Goal: Task Accomplishment & Management: Manage account settings

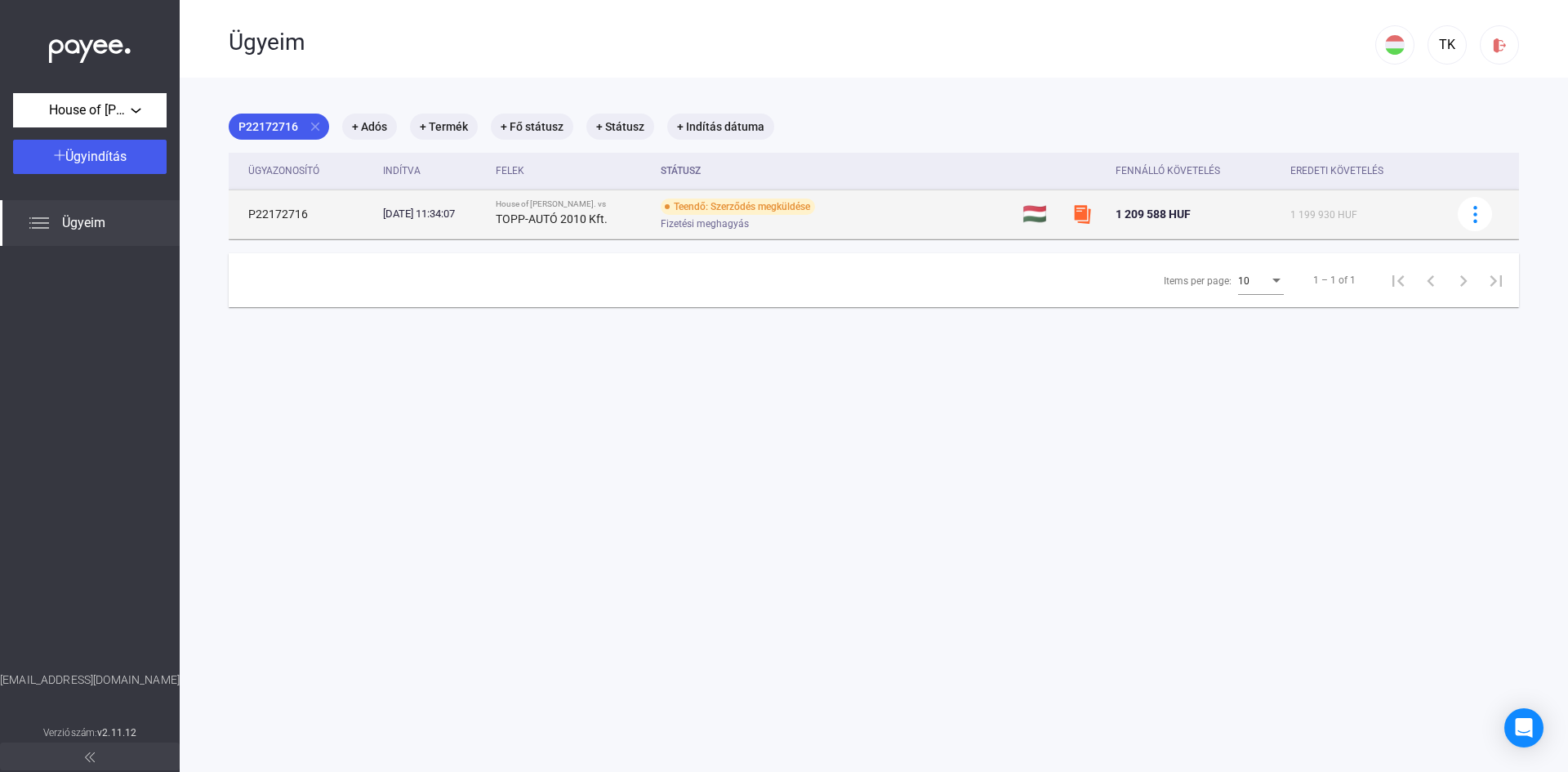
click at [760, 211] on div "Teendő: Szerződés megküldése" at bounding box center [738, 206] width 155 height 17
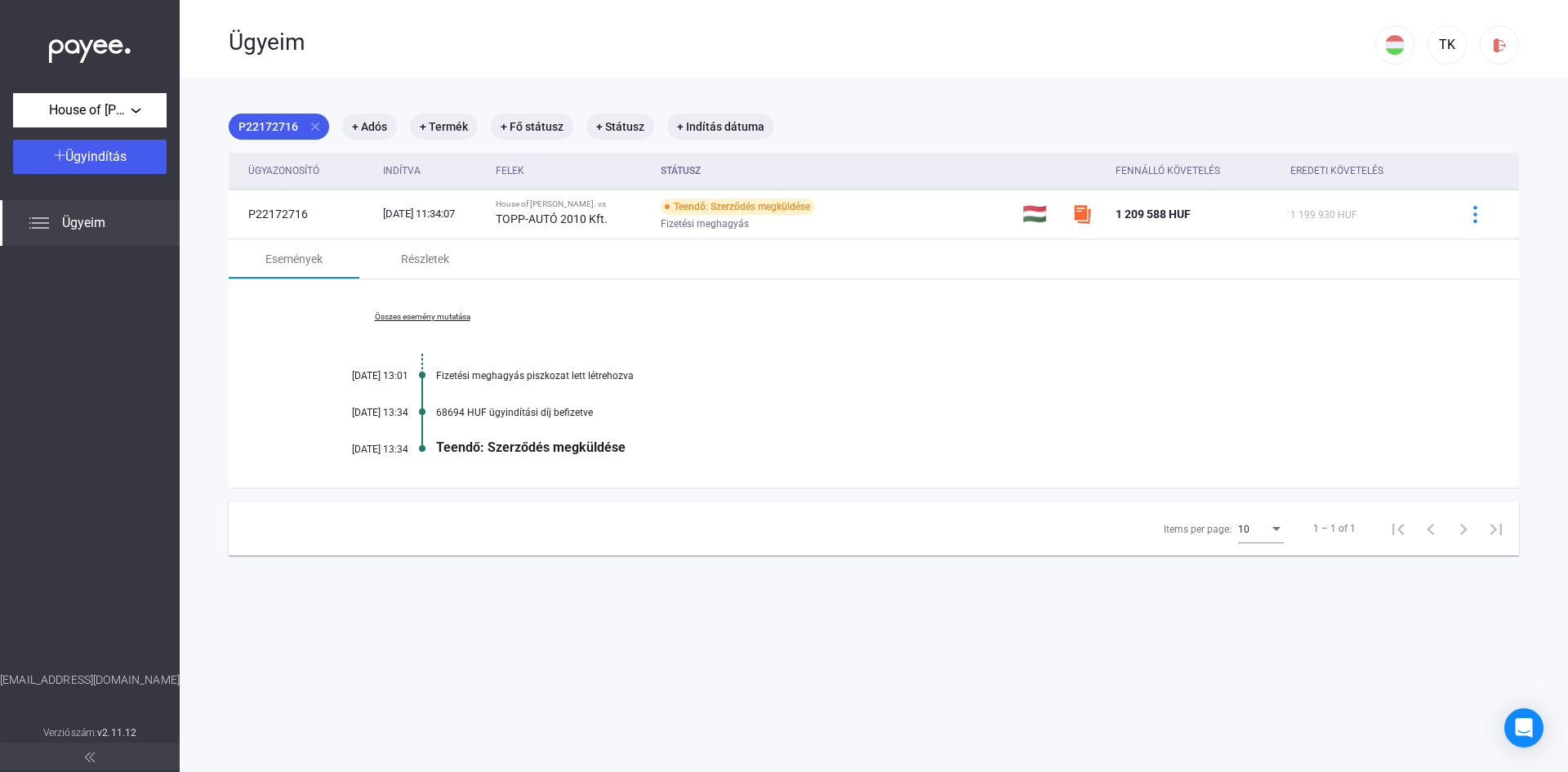
click at [618, 451] on div "Teendő: Szerződés megküldése" at bounding box center [937, 448] width 1002 height 16
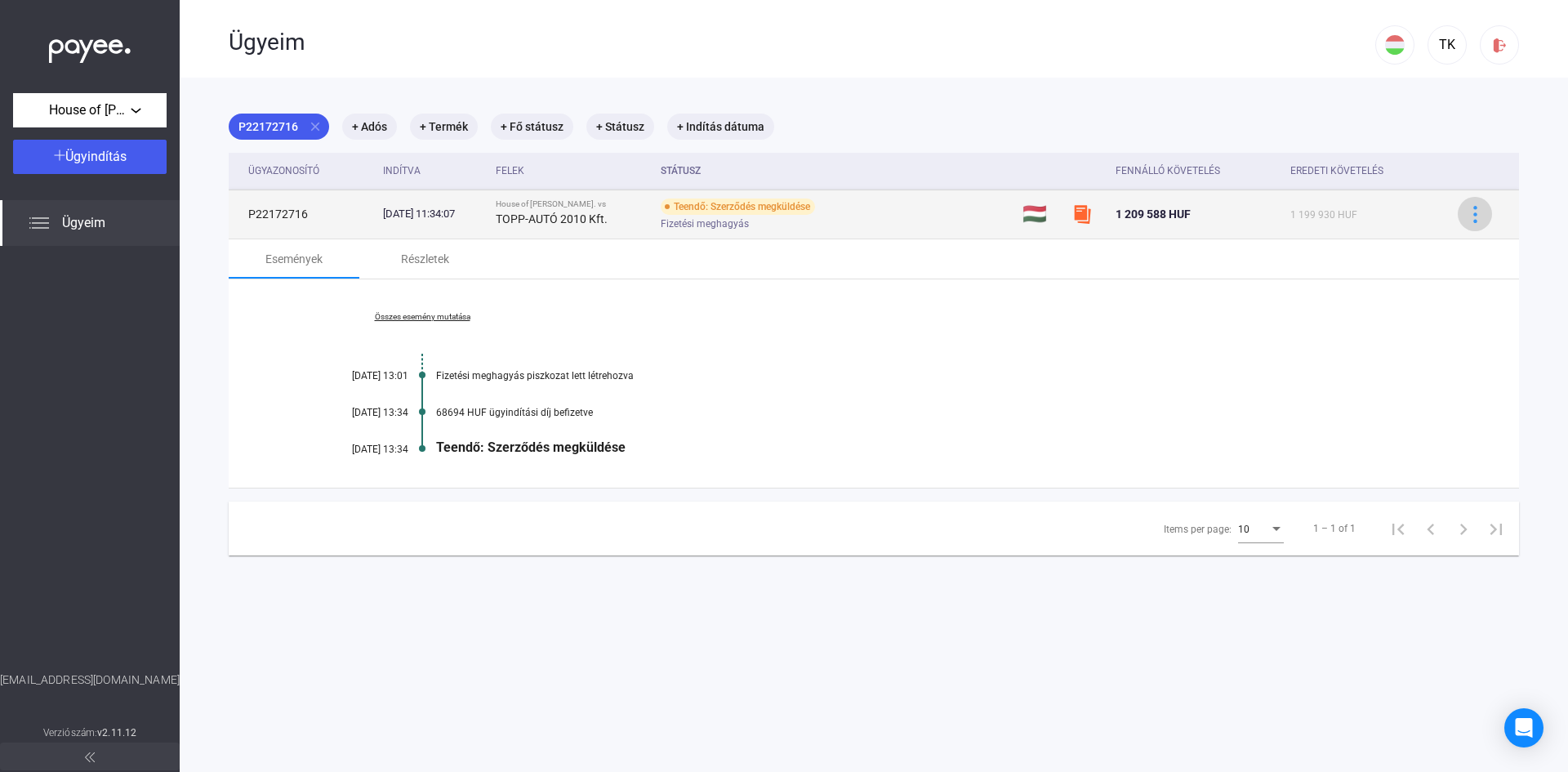
click at [1467, 214] on img at bounding box center [1475, 214] width 17 height 17
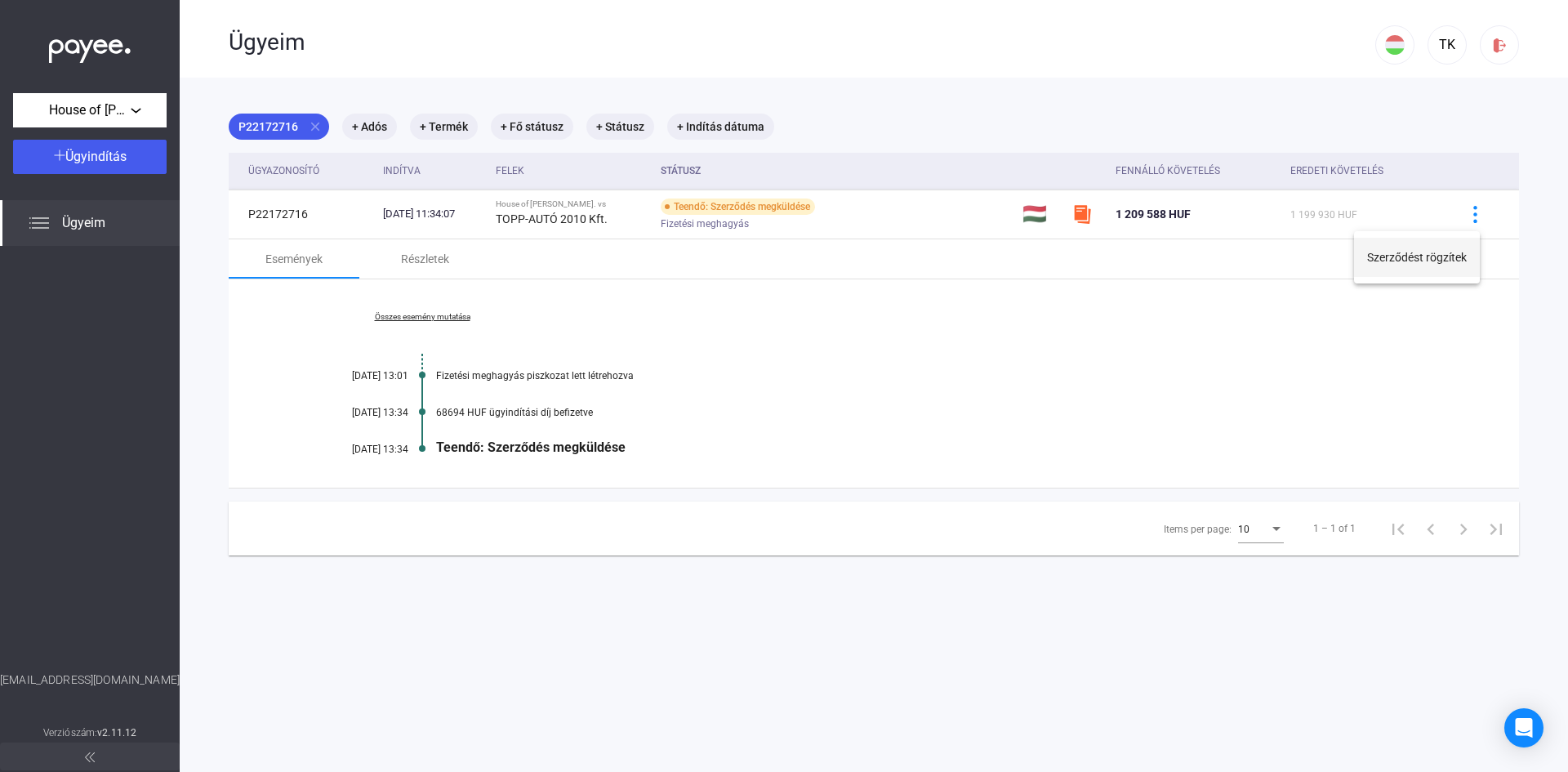
click at [1434, 261] on button "Szerződést rögzítek" at bounding box center [1417, 257] width 126 height 39
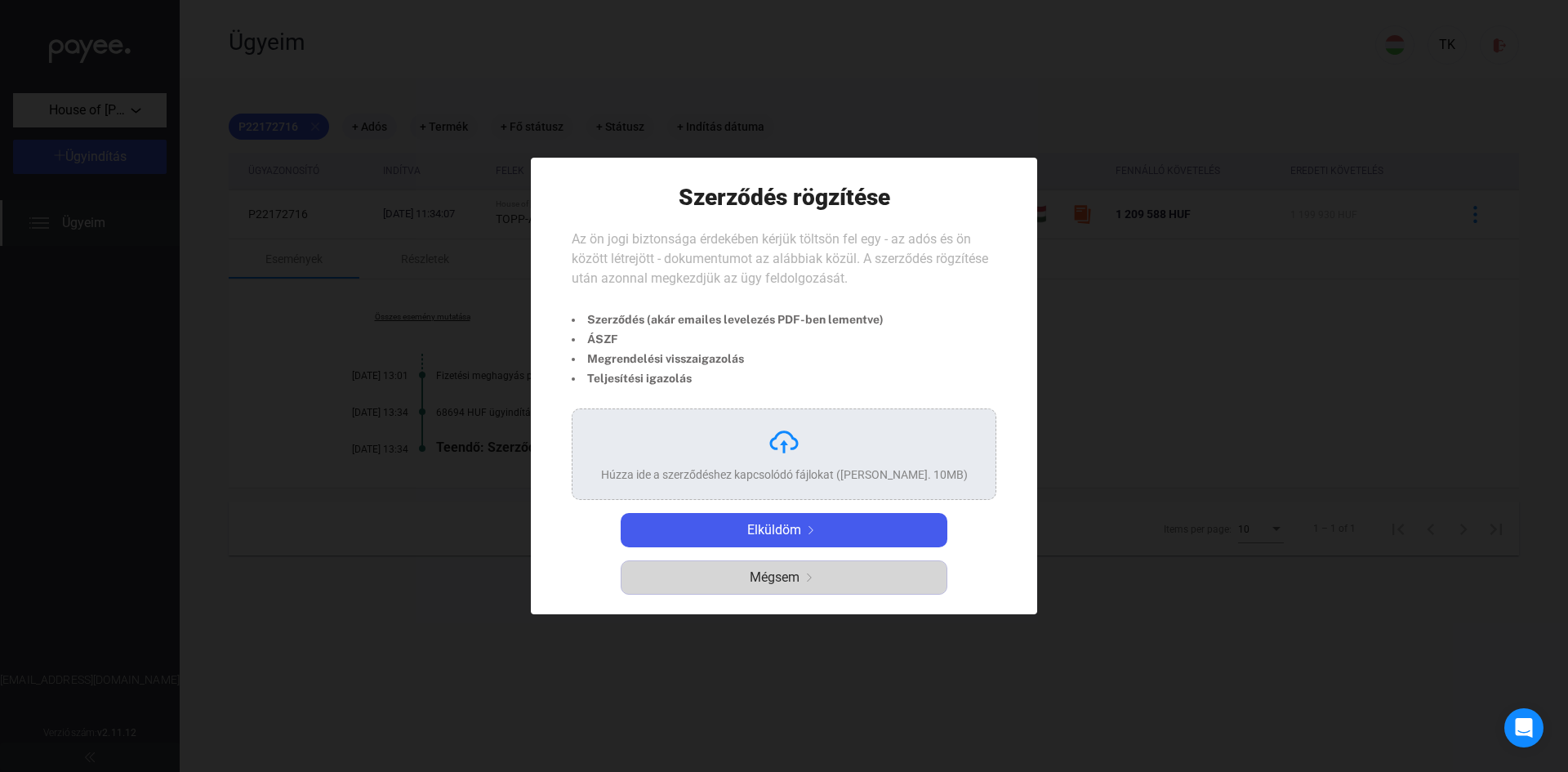
click at [793, 575] on span "Mégsem" at bounding box center [774, 578] width 50 height 20
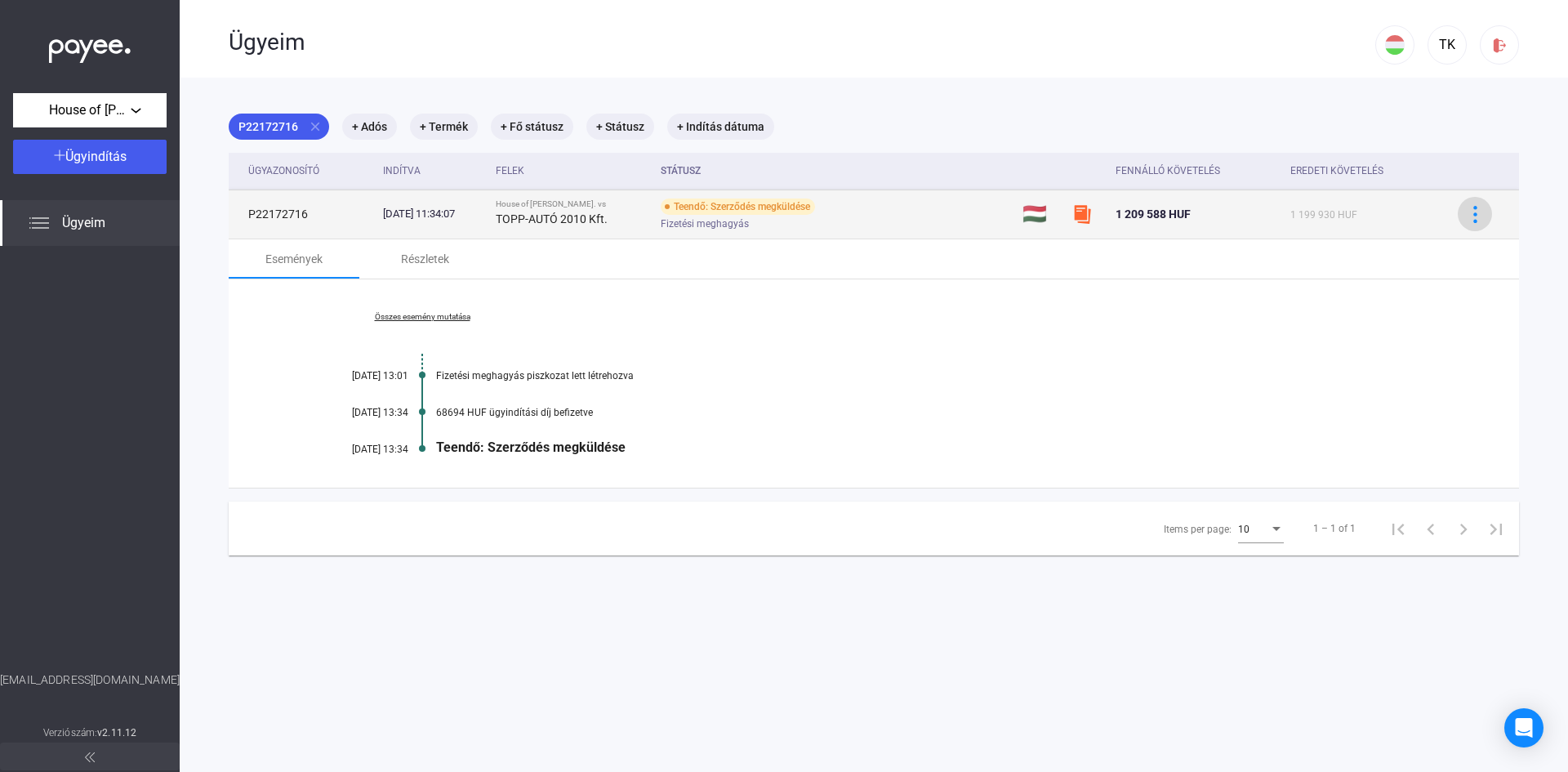
click at [1467, 207] on img at bounding box center [1475, 214] width 17 height 17
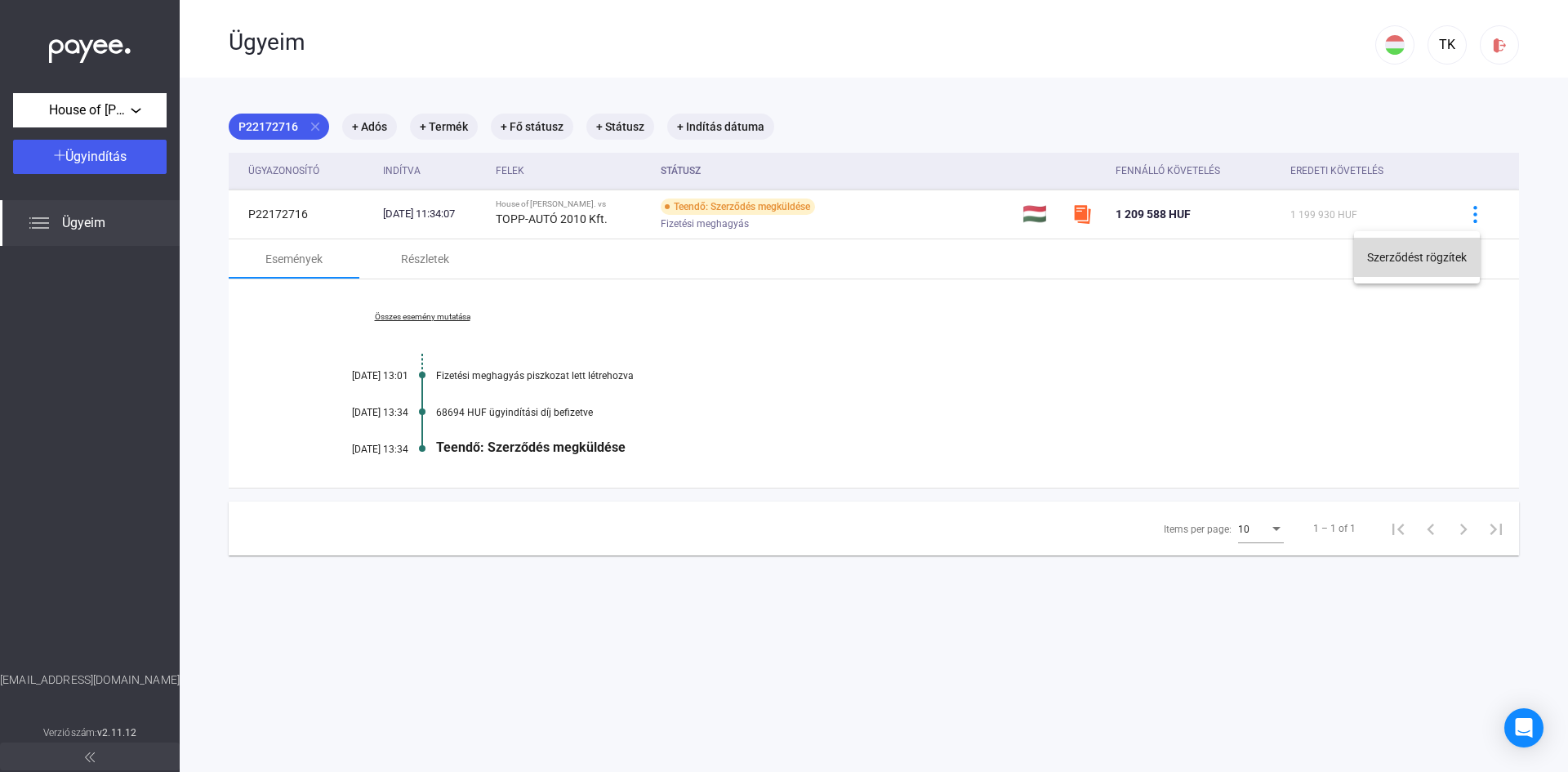
click at [1405, 260] on button "Szerződést rögzítek" at bounding box center [1417, 257] width 126 height 39
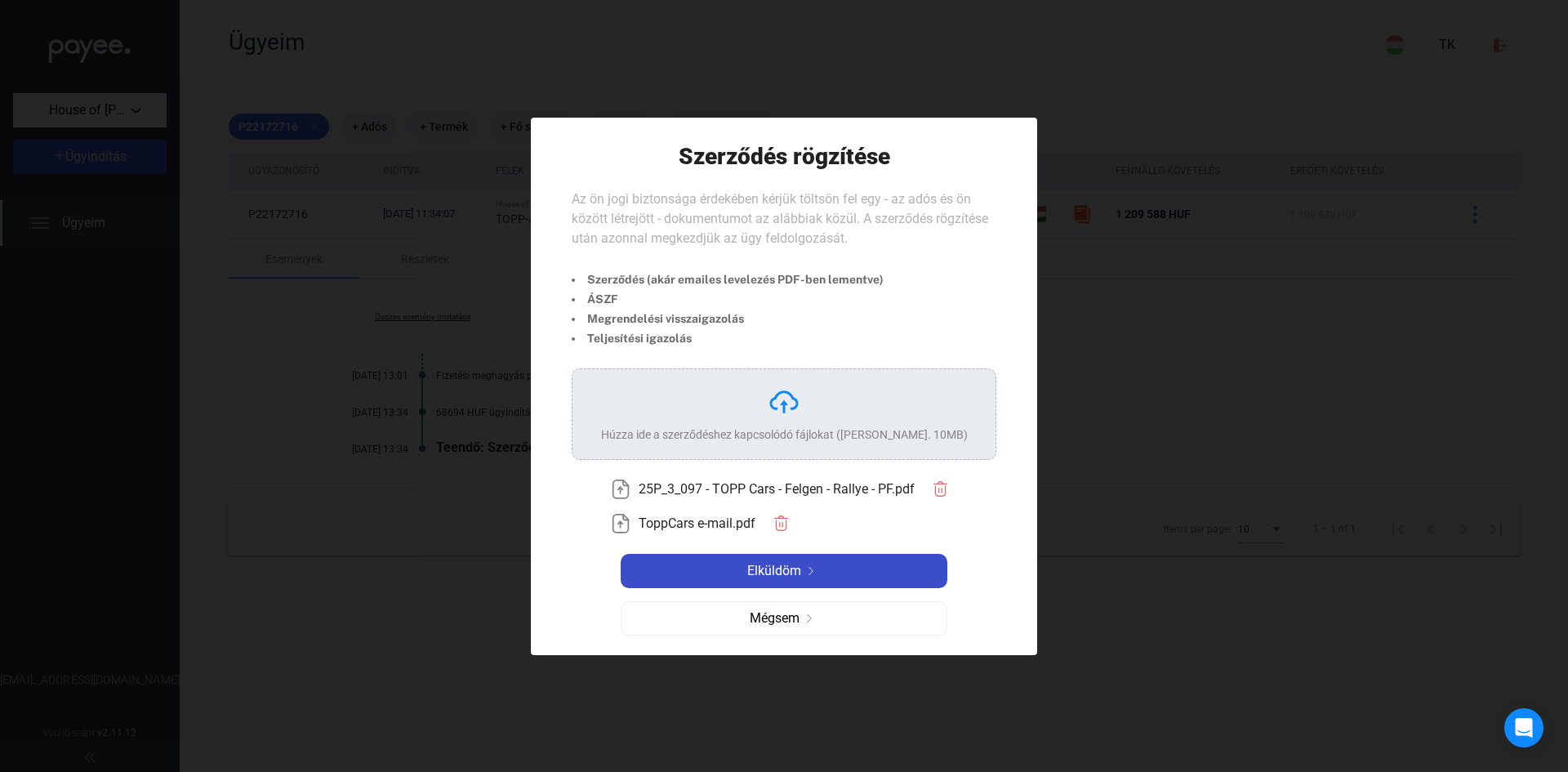
click at [817, 567] on img at bounding box center [812, 571] width 20 height 8
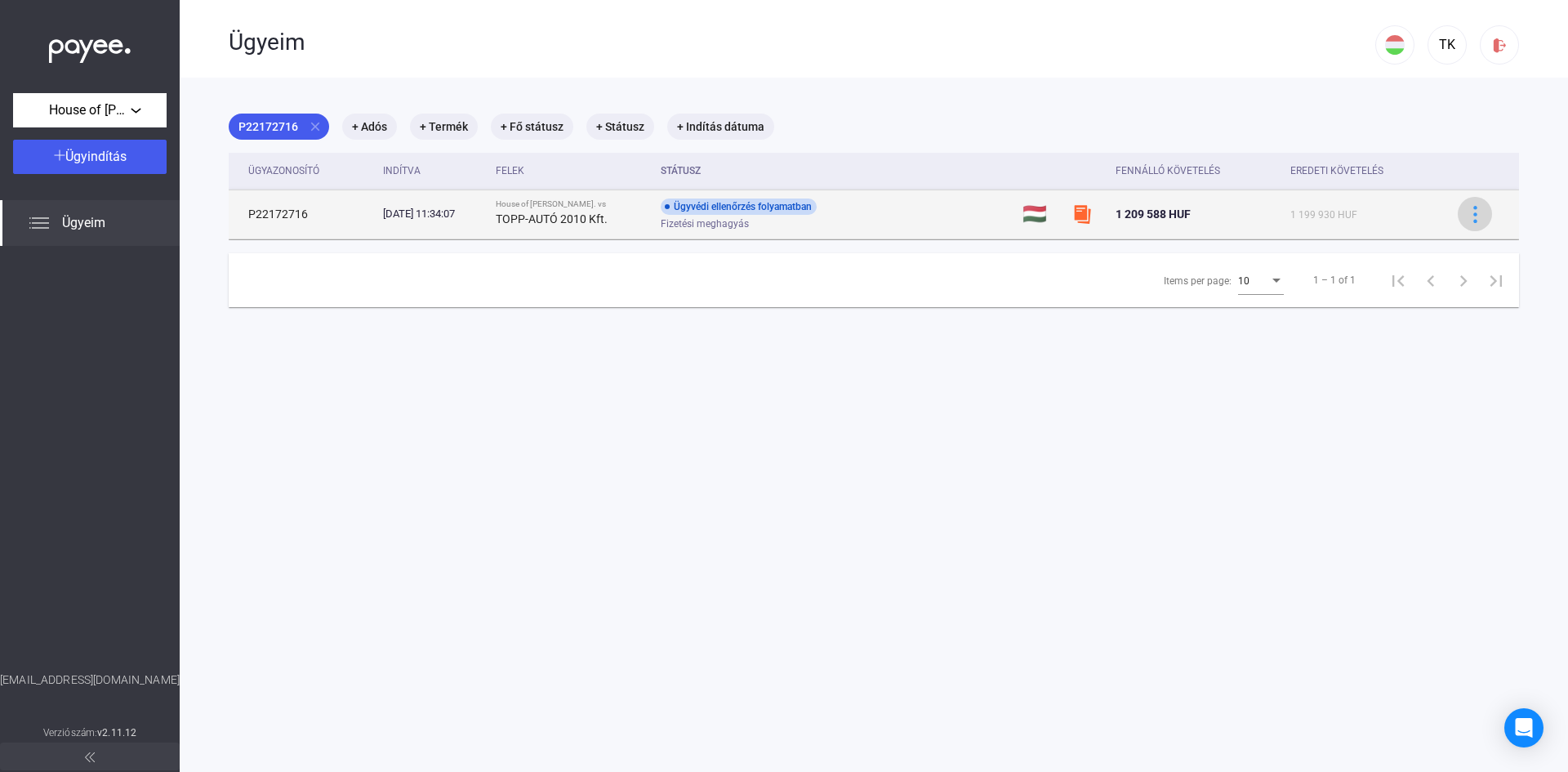
click at [1474, 212] on div at bounding box center [1475, 214] width 25 height 17
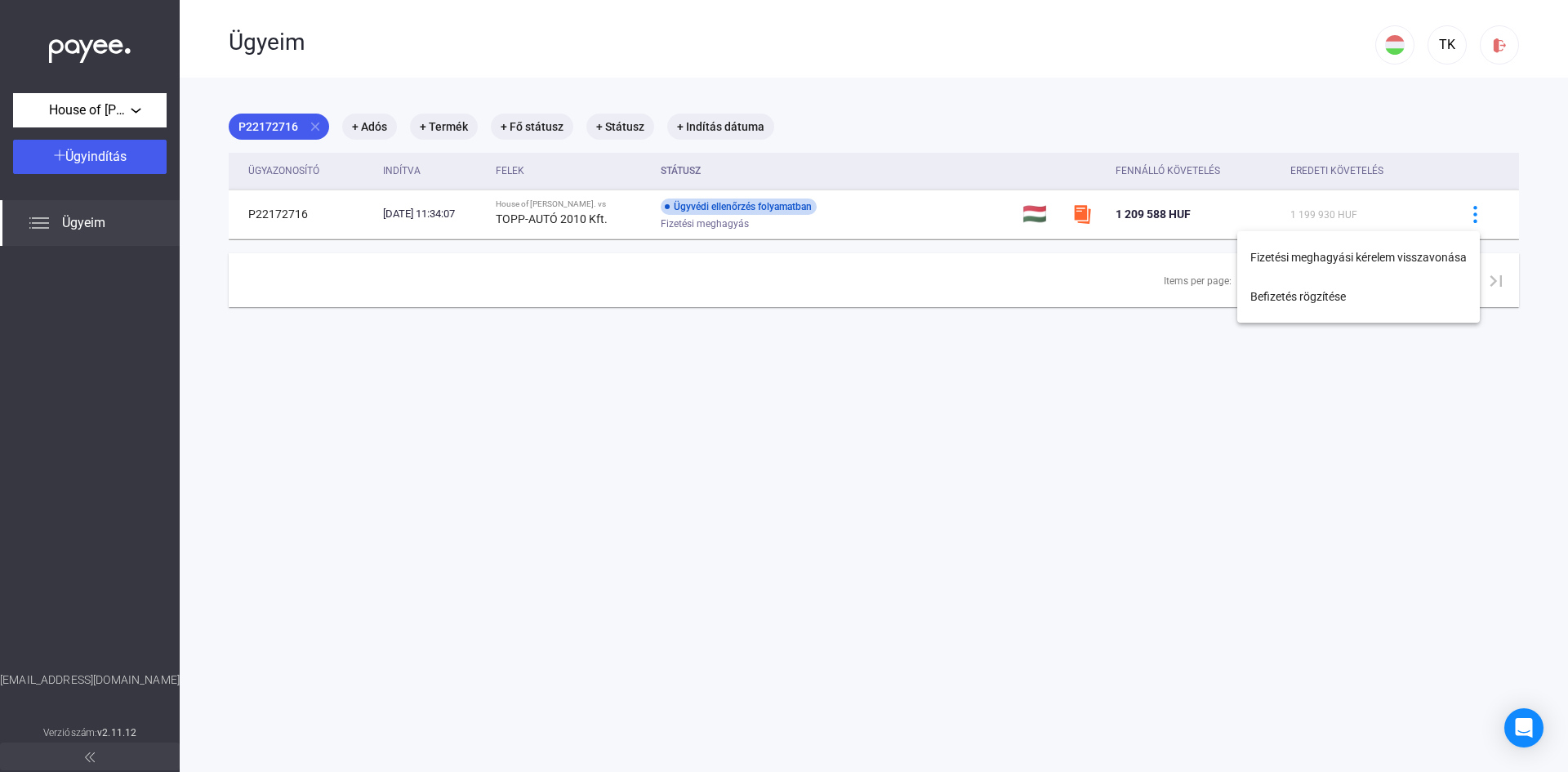
click at [1164, 208] on div at bounding box center [784, 386] width 1568 height 772
click at [62, 228] on span "Ügyeim" at bounding box center [84, 223] width 43 height 20
